Goal: Task Accomplishment & Management: Manage account settings

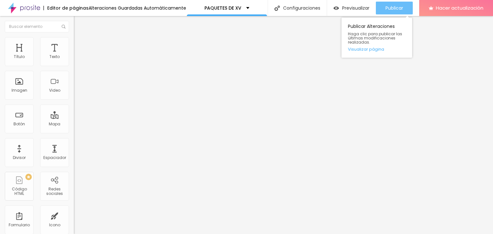
click at [382, 10] on button "Publicar" at bounding box center [394, 8] width 37 height 13
click at [386, 10] on font "Publicar" at bounding box center [394, 8] width 18 height 6
click at [386, 7] on font "Publicar" at bounding box center [394, 8] width 18 height 6
click at [388, 9] on font "Publicar" at bounding box center [394, 8] width 18 height 6
click at [401, 6] on font "Publicar" at bounding box center [394, 8] width 18 height 6
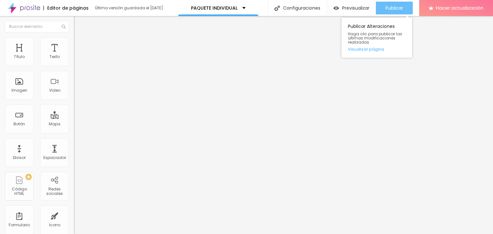
click at [382, 3] on button "Publicar" at bounding box center [394, 8] width 37 height 13
click at [386, 5] on font "Publicar" at bounding box center [394, 8] width 18 height 6
